Goal: Check status: Check status

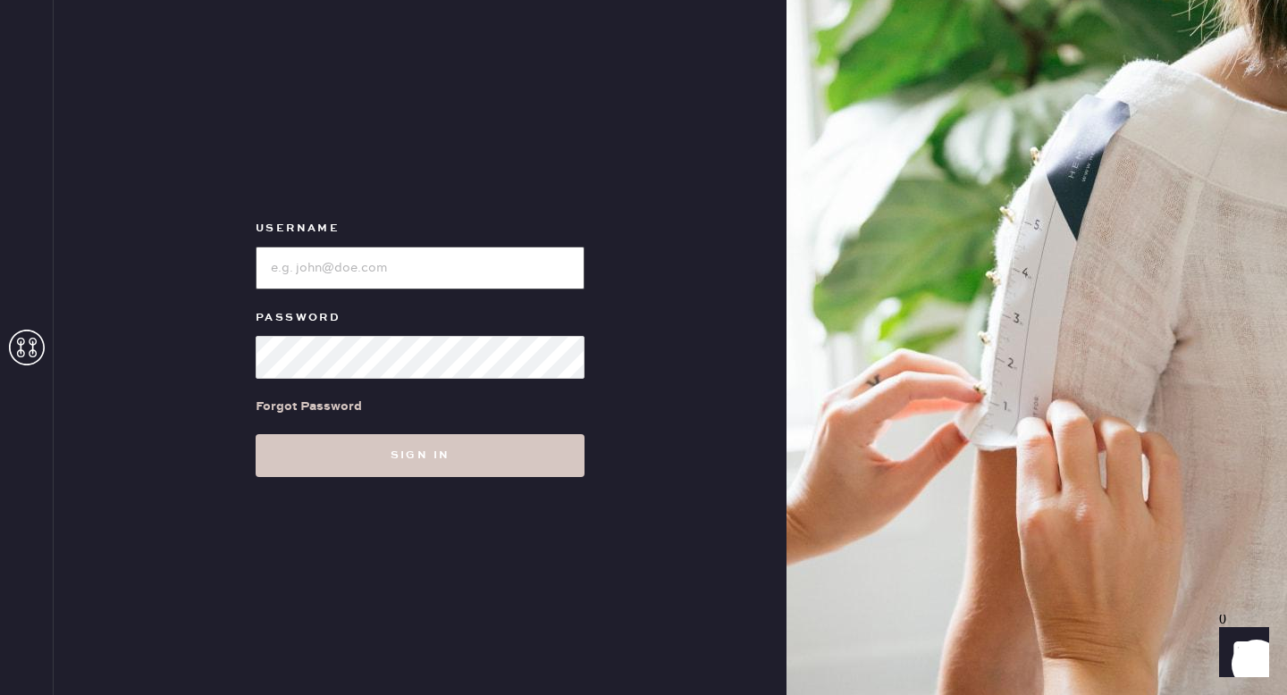
click at [493, 270] on input "loginName" at bounding box center [420, 268] width 329 height 43
type input "reformationsantamonica"
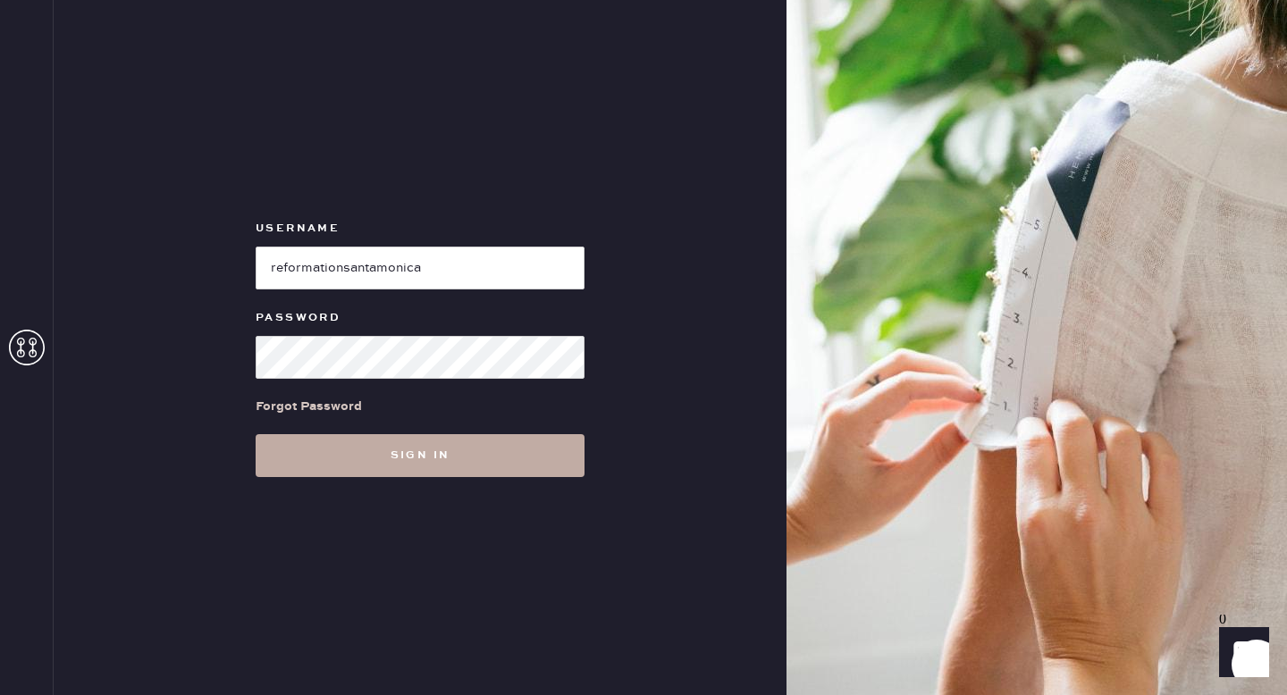
click at [380, 460] on button "Sign in" at bounding box center [420, 455] width 329 height 43
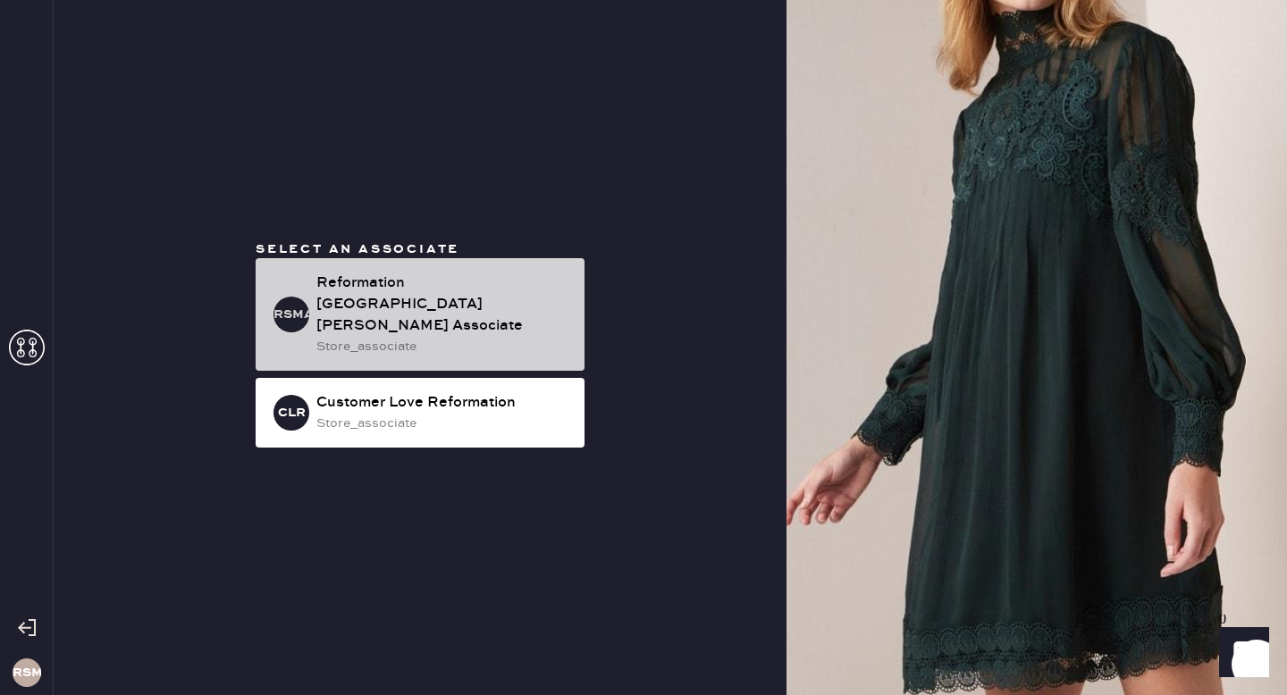
click at [374, 319] on div "Reformation [GEOGRAPHIC_DATA][PERSON_NAME] Associate" at bounding box center [443, 305] width 254 height 64
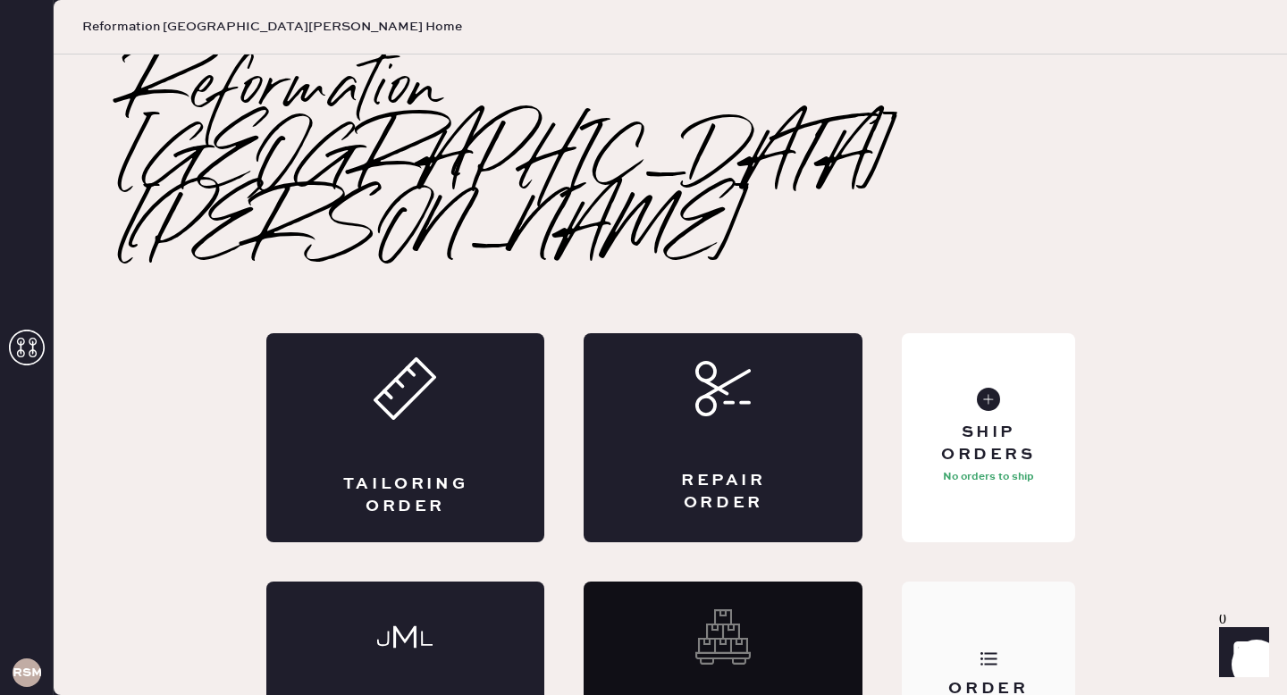
click at [1021, 582] on div "Order History" at bounding box center [988, 686] width 172 height 209
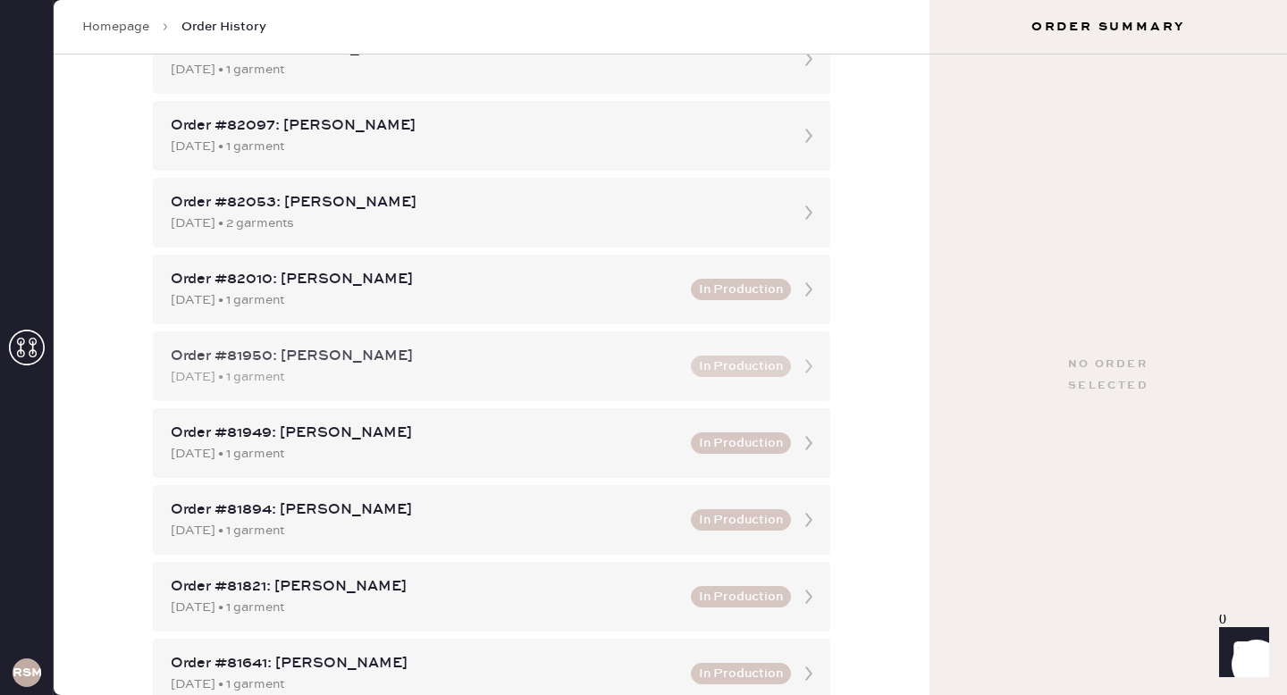
scroll to position [265, 0]
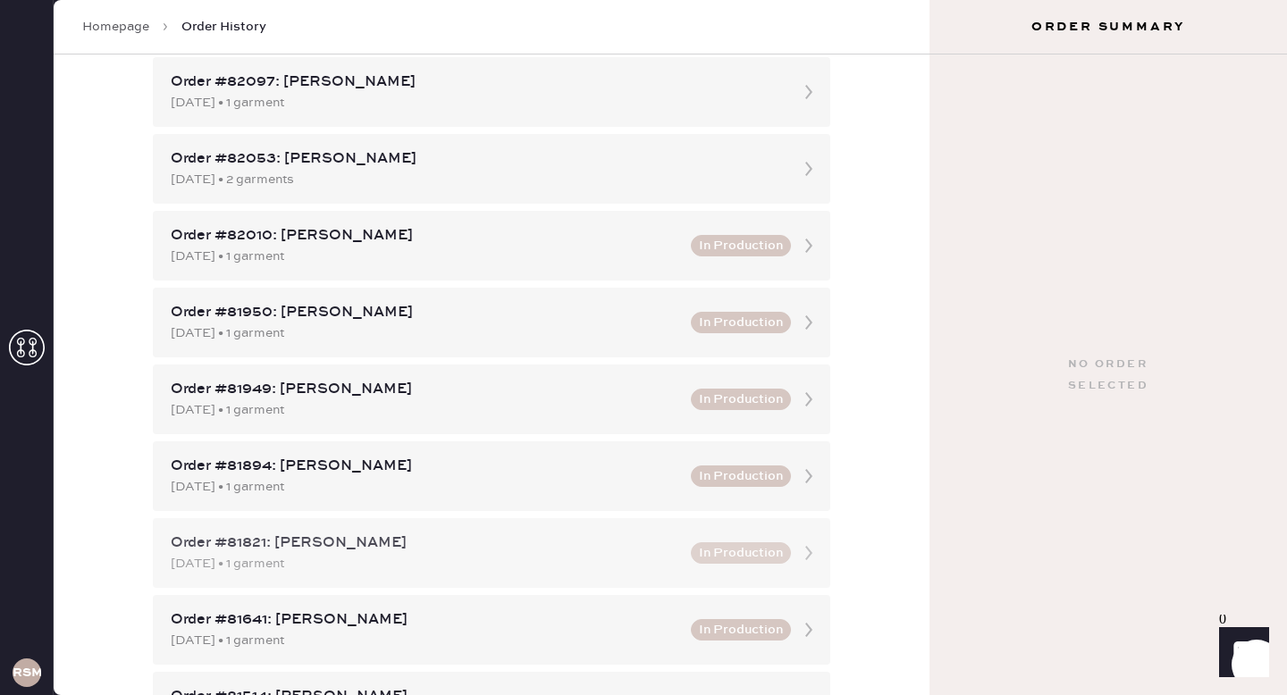
click at [686, 564] on div "Order #81821: [PERSON_NAME] [DATE] • 1 garment In Production" at bounding box center [491, 553] width 677 height 70
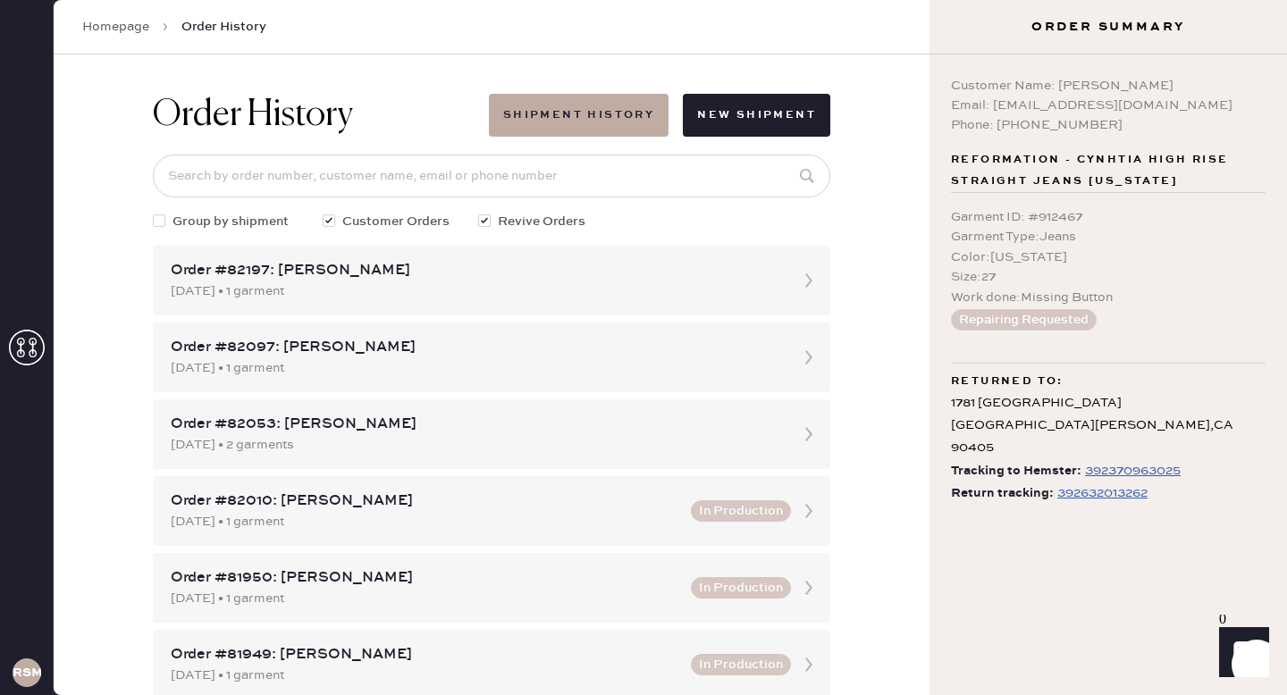
click at [1113, 460] on div "392370963025" at bounding box center [1133, 470] width 96 height 21
click at [1093, 483] on div "392632013262" at bounding box center [1102, 493] width 90 height 21
